Goal: Task Accomplishment & Management: Use online tool/utility

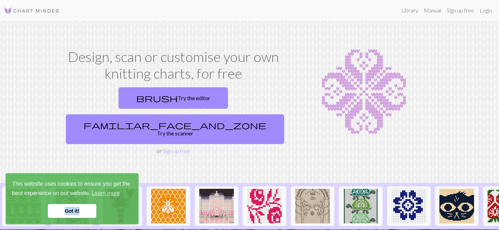
click at [85, 207] on link "Got it!" at bounding box center [72, 211] width 49 height 14
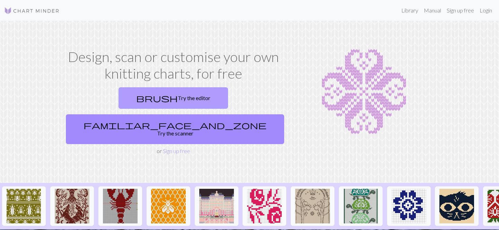
click at [119, 88] on link "brush Try the editor" at bounding box center [174, 97] width 110 height 21
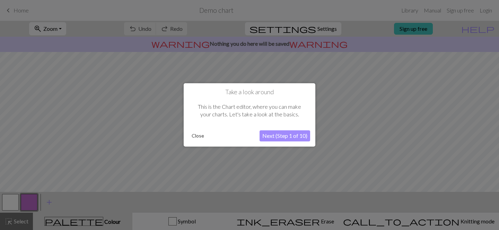
click at [275, 137] on button "Next (Step 1 of 10)" at bounding box center [285, 136] width 51 height 11
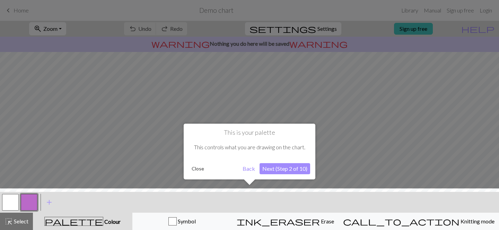
click at [280, 169] on button "Next (Step 2 of 10)" at bounding box center [285, 168] width 51 height 11
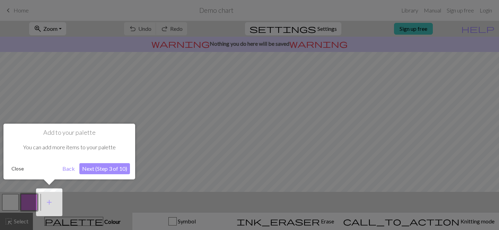
click at [101, 169] on button "Next (Step 3 of 10)" at bounding box center [104, 168] width 51 height 11
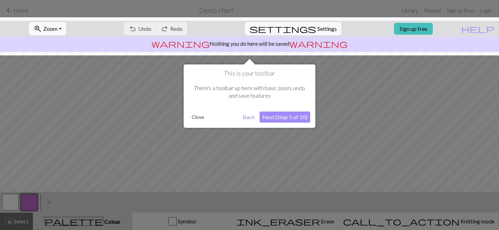
click at [277, 119] on button "Next (Step 5 of 10)" at bounding box center [285, 117] width 51 height 11
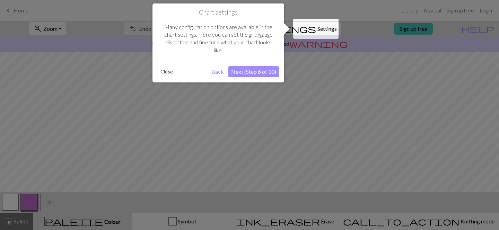
click at [251, 69] on button "Next (Step 6 of 10)" at bounding box center [254, 71] width 51 height 11
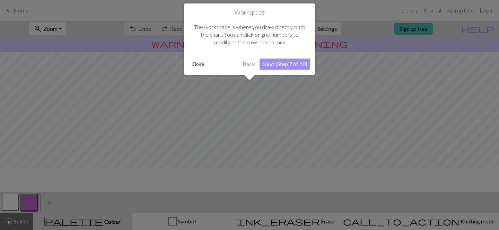
scroll to position [42, 0]
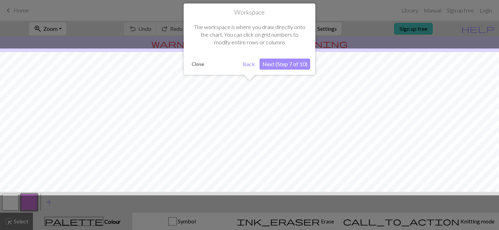
click at [284, 64] on button "Next (Step 7 of 10)" at bounding box center [285, 64] width 51 height 11
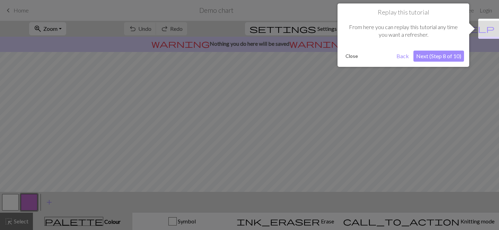
click at [423, 54] on button "Next (Step 8 of 10)" at bounding box center [439, 56] width 51 height 11
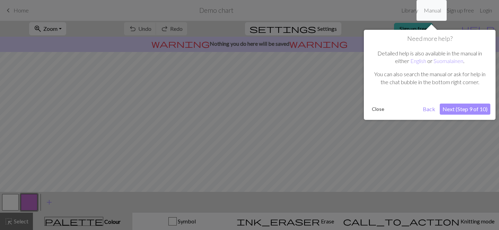
click at [462, 107] on button "Next (Step 9 of 10)" at bounding box center [465, 109] width 51 height 11
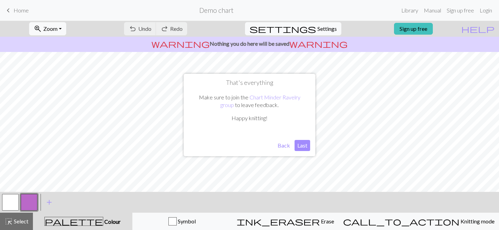
click at [302, 147] on button "Last" at bounding box center [303, 145] width 16 height 11
click at [318, 29] on span "Settings" at bounding box center [327, 29] width 19 height 8
select select "aran"
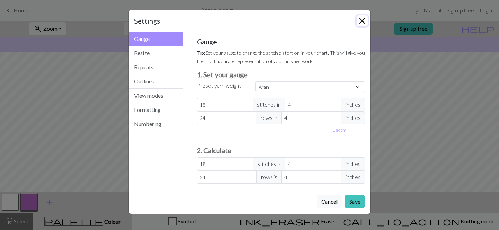
click at [359, 18] on button "Close" at bounding box center [362, 20] width 11 height 11
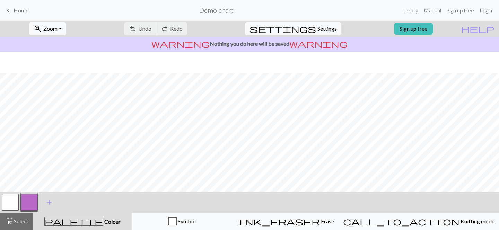
scroll to position [21, 0]
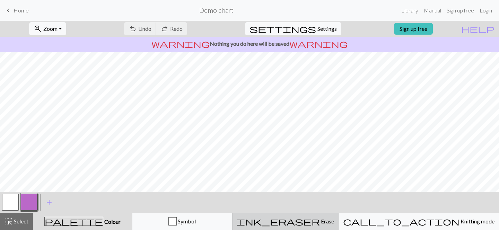
click at [314, 221] on span "ink_eraser" at bounding box center [278, 222] width 83 height 10
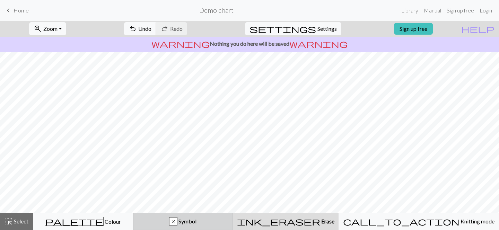
click at [192, 223] on div "x Symbol" at bounding box center [183, 221] width 91 height 8
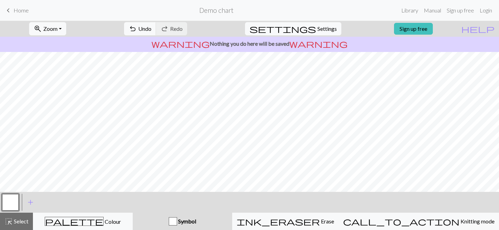
click at [177, 218] on div "button" at bounding box center [173, 221] width 8 height 8
click at [212, 215] on button "Symbol" at bounding box center [183, 221] width 100 height 17
click at [177, 221] on div "button" at bounding box center [173, 221] width 8 height 8
click at [192, 223] on div "Symbol" at bounding box center [182, 221] width 91 height 8
click at [177, 223] on div "button" at bounding box center [173, 221] width 8 height 8
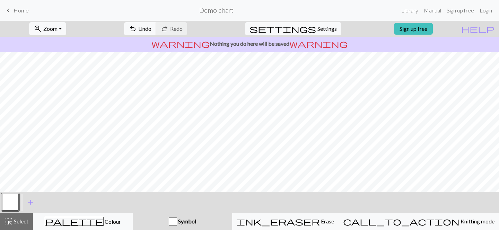
click at [26, 9] on span "Home" at bounding box center [21, 10] width 15 height 7
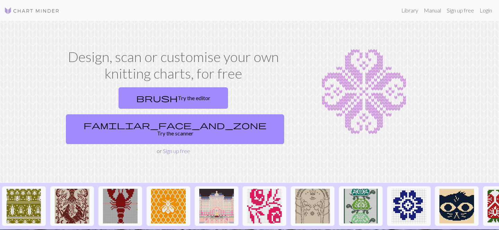
click at [171, 148] on link "Sign up free" at bounding box center [176, 151] width 27 height 7
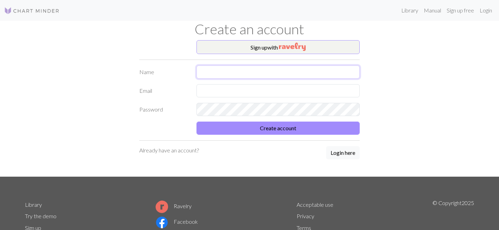
click at [281, 67] on input "text" at bounding box center [278, 72] width 163 height 13
type input "lilo"
click at [215, 87] on input "text" at bounding box center [278, 90] width 163 height 13
type input "[EMAIL_ADDRESS][DOMAIN_NAME]"
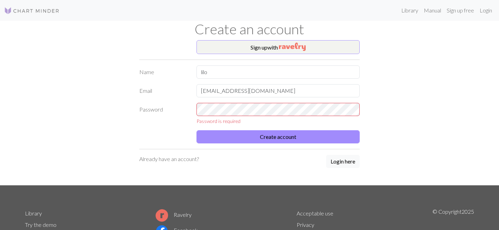
click at [150, 114] on label "Password" at bounding box center [163, 114] width 57 height 22
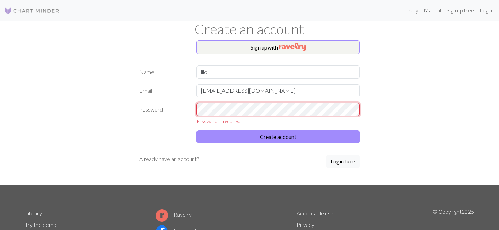
click at [162, 110] on div "Password Password is required" at bounding box center [249, 114] width 229 height 22
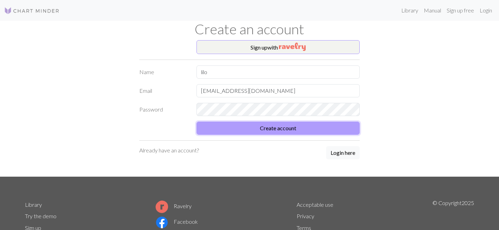
click at [255, 130] on button "Create account" at bounding box center [278, 128] width 163 height 13
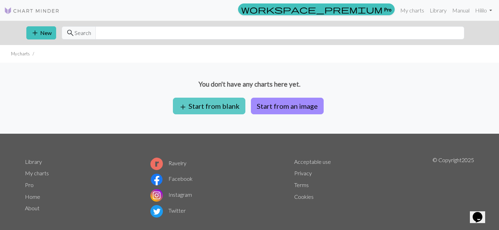
click at [210, 106] on button "add Start from blank" at bounding box center [209, 106] width 72 height 17
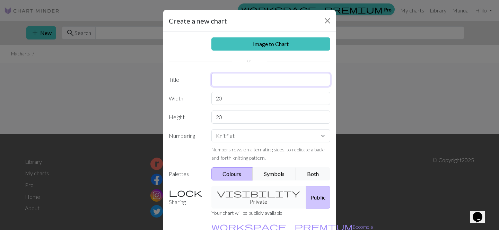
click at [236, 80] on input "text" at bounding box center [271, 79] width 119 height 13
type input "scarf"
click at [248, 139] on select "Knit flat Knit in the round Lace knitting Cross stitch" at bounding box center [271, 135] width 119 height 13
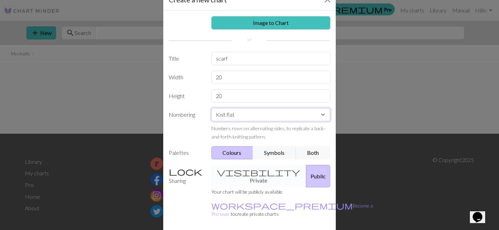
scroll to position [43, 0]
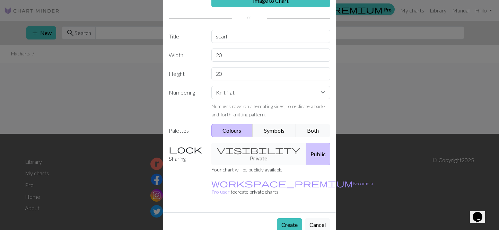
click at [252, 147] on div "visibility Private Public" at bounding box center [271, 154] width 128 height 23
click at [242, 144] on div "visibility Private Public" at bounding box center [271, 154] width 128 height 23
click at [242, 149] on div "visibility Private Public" at bounding box center [271, 154] width 128 height 23
click at [187, 146] on label "Sharing" at bounding box center [186, 154] width 43 height 23
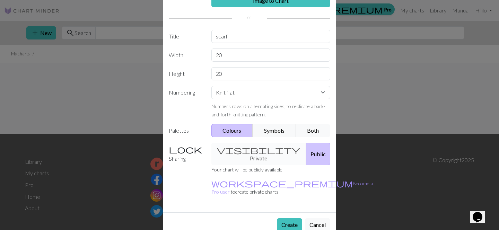
click at [230, 149] on div "visibility Private Public" at bounding box center [271, 154] width 128 height 23
click at [242, 150] on div "visibility Private Public" at bounding box center [271, 154] width 128 height 23
click at [306, 156] on button "Public" at bounding box center [318, 154] width 24 height 23
click at [258, 149] on div "visibility Private Public" at bounding box center [271, 154] width 128 height 23
click at [310, 149] on button "Public" at bounding box center [318, 154] width 24 height 23
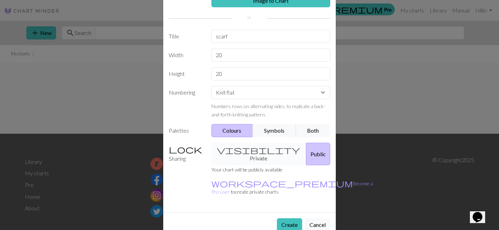
click at [253, 149] on div "visibility Private Public" at bounding box center [271, 154] width 128 height 23
click at [294, 218] on button "Create" at bounding box center [289, 224] width 25 height 13
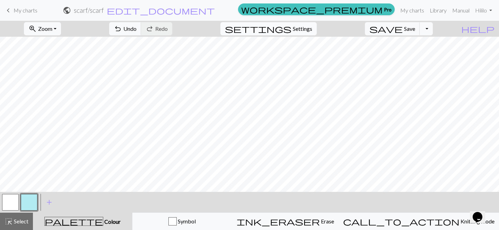
click at [311, 27] on span "Settings" at bounding box center [302, 29] width 19 height 8
select select "aran"
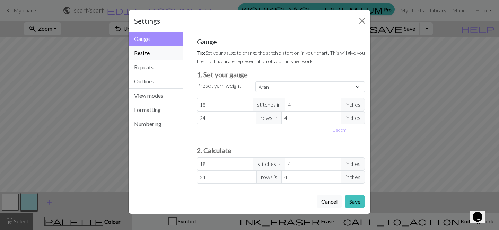
click at [159, 52] on button "Resize" at bounding box center [156, 53] width 54 height 14
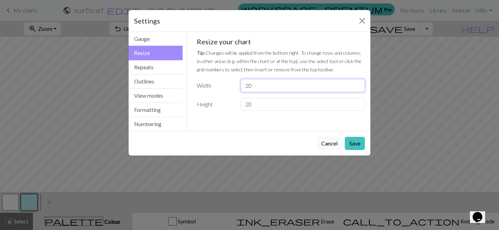
click at [265, 88] on input "20" at bounding box center [303, 85] width 124 height 13
drag, startPoint x: 257, startPoint y: 104, endPoint x: 219, endPoint y: 104, distance: 38.1
click at [219, 104] on div "Height 20" at bounding box center [281, 104] width 177 height 13
type input "80"
click at [346, 145] on button "Save" at bounding box center [355, 143] width 20 height 13
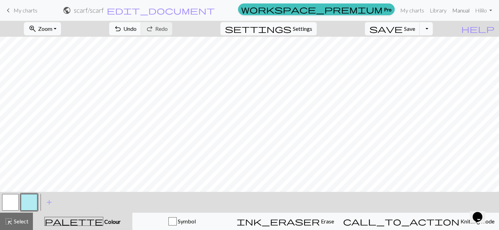
click at [465, 13] on link "Manual" at bounding box center [461, 10] width 23 height 14
click at [312, 29] on span "Settings" at bounding box center [302, 29] width 19 height 8
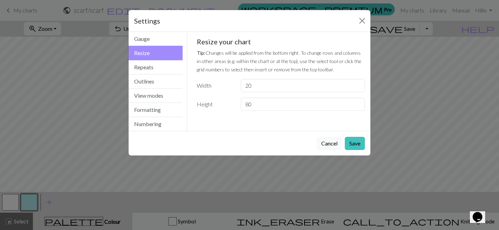
click at [386, 55] on div "Settings Resize Gauge Resize Repeats Outlines View modes Formatting Numbering G…" at bounding box center [249, 115] width 499 height 230
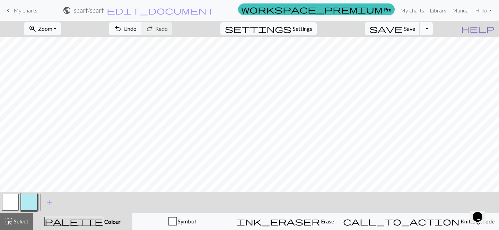
click at [490, 27] on span "help" at bounding box center [478, 29] width 33 height 10
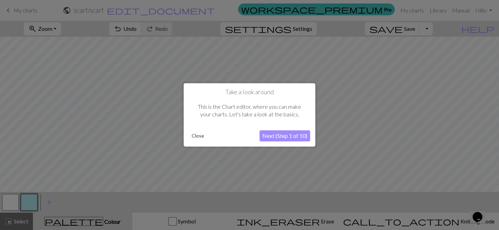
click at [280, 135] on button "Next (Step 1 of 10)" at bounding box center [285, 136] width 51 height 11
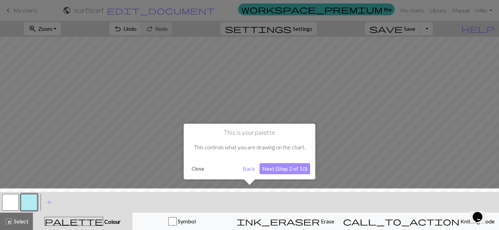
click at [278, 169] on button "Next (Step 2 of 10)" at bounding box center [285, 168] width 51 height 11
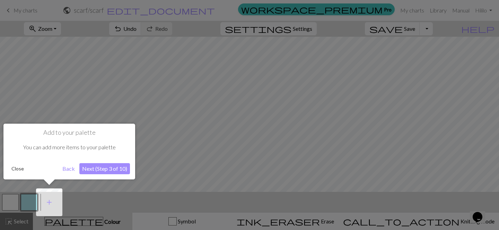
click at [117, 170] on button "Next (Step 3 of 10)" at bounding box center [104, 168] width 51 height 11
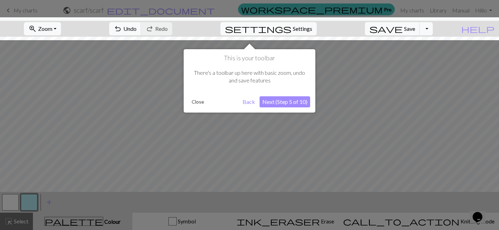
click at [278, 100] on button "Next (Step 5 of 10)" at bounding box center [285, 101] width 51 height 11
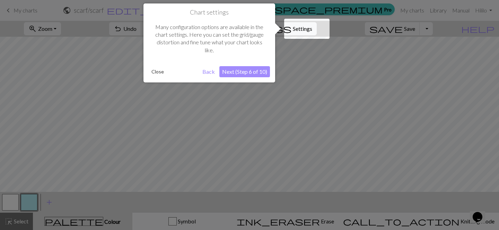
click at [256, 73] on button "Next (Step 6 of 10)" at bounding box center [244, 71] width 51 height 11
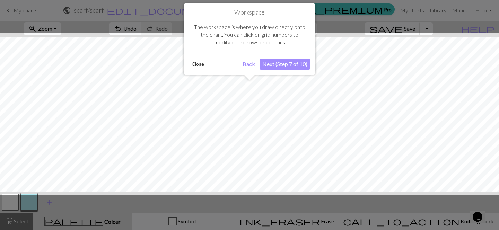
click at [286, 63] on button "Next (Step 7 of 10)" at bounding box center [285, 64] width 51 height 11
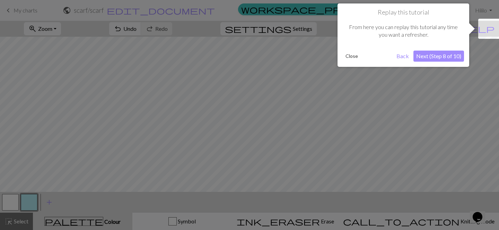
click at [406, 56] on button "Back" at bounding box center [403, 56] width 18 height 11
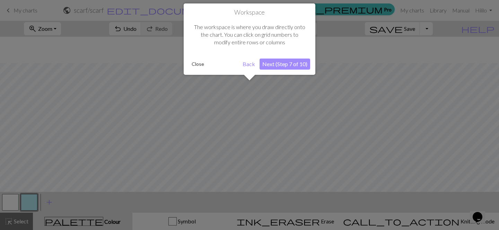
scroll to position [53, 0]
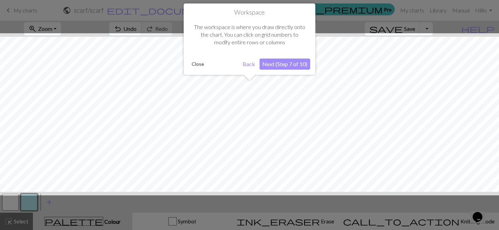
click at [200, 65] on button "Close" at bounding box center [198, 64] width 18 height 10
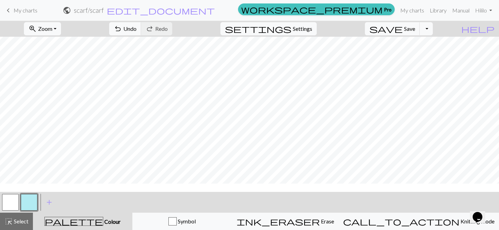
scroll to position [0, 0]
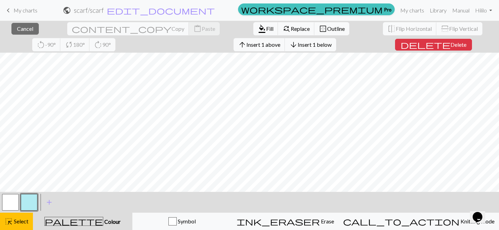
click at [106, 218] on div "palette Colour Colour" at bounding box center [82, 221] width 91 height 9
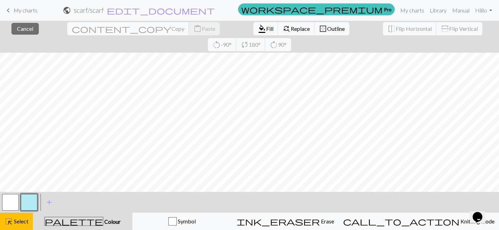
click at [103, 221] on span "Colour" at bounding box center [111, 221] width 17 height 7
click at [253, 29] on button "format_color_fill Fill" at bounding box center [265, 28] width 25 height 13
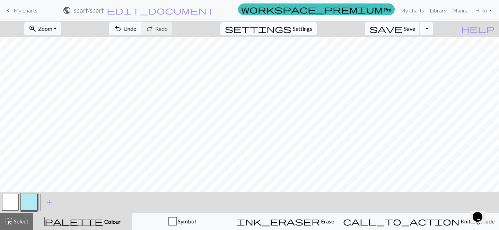
click at [303, 31] on span "Settings" at bounding box center [302, 29] width 19 height 8
select select "aran"
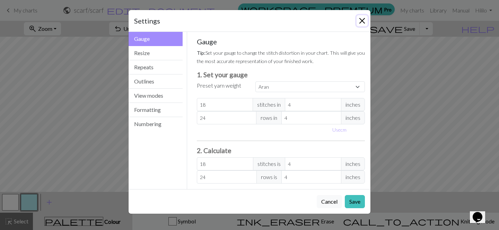
click at [359, 20] on button "Close" at bounding box center [362, 20] width 11 height 11
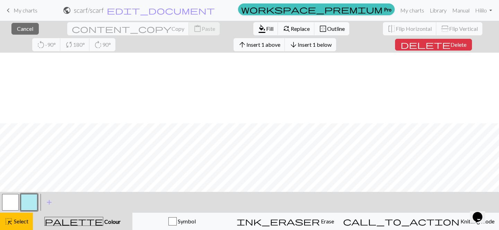
scroll to position [156, 0]
click at [266, 25] on span "Fill" at bounding box center [269, 28] width 7 height 7
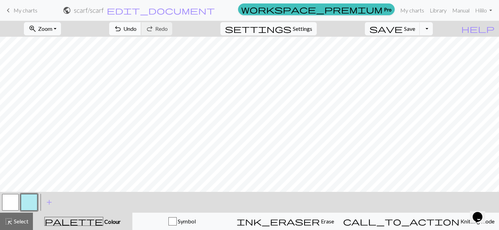
scroll to position [0, 0]
click at [78, 216] on button "palette Colour Colour" at bounding box center [83, 221] width 100 height 17
click at [49, 200] on span "add" at bounding box center [49, 203] width 8 height 10
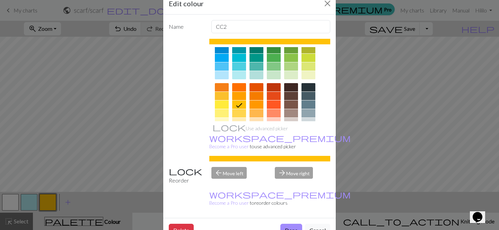
scroll to position [62, 0]
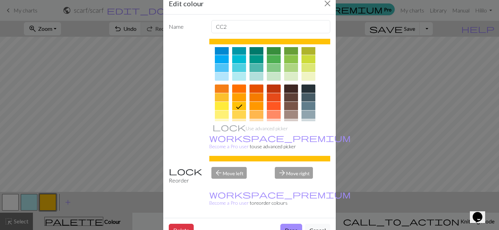
click at [291, 107] on div at bounding box center [291, 106] width 14 height 8
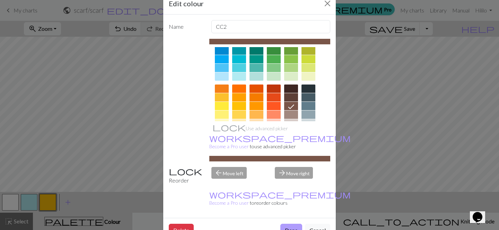
click at [291, 224] on button "Done" at bounding box center [292, 230] width 22 height 13
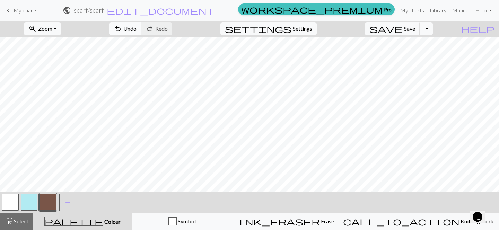
click at [141, 24] on button "undo Undo Undo" at bounding box center [125, 28] width 32 height 13
click at [137, 29] on span "Undo" at bounding box center [129, 28] width 13 height 7
click at [168, 29] on span "Redo" at bounding box center [161, 28] width 12 height 7
click at [141, 24] on button "undo Undo Undo" at bounding box center [125, 28] width 32 height 13
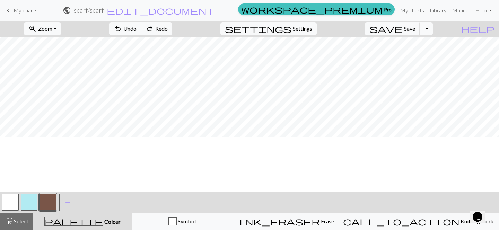
scroll to position [0, 0]
